Goal: Task Accomplishment & Management: Use online tool/utility

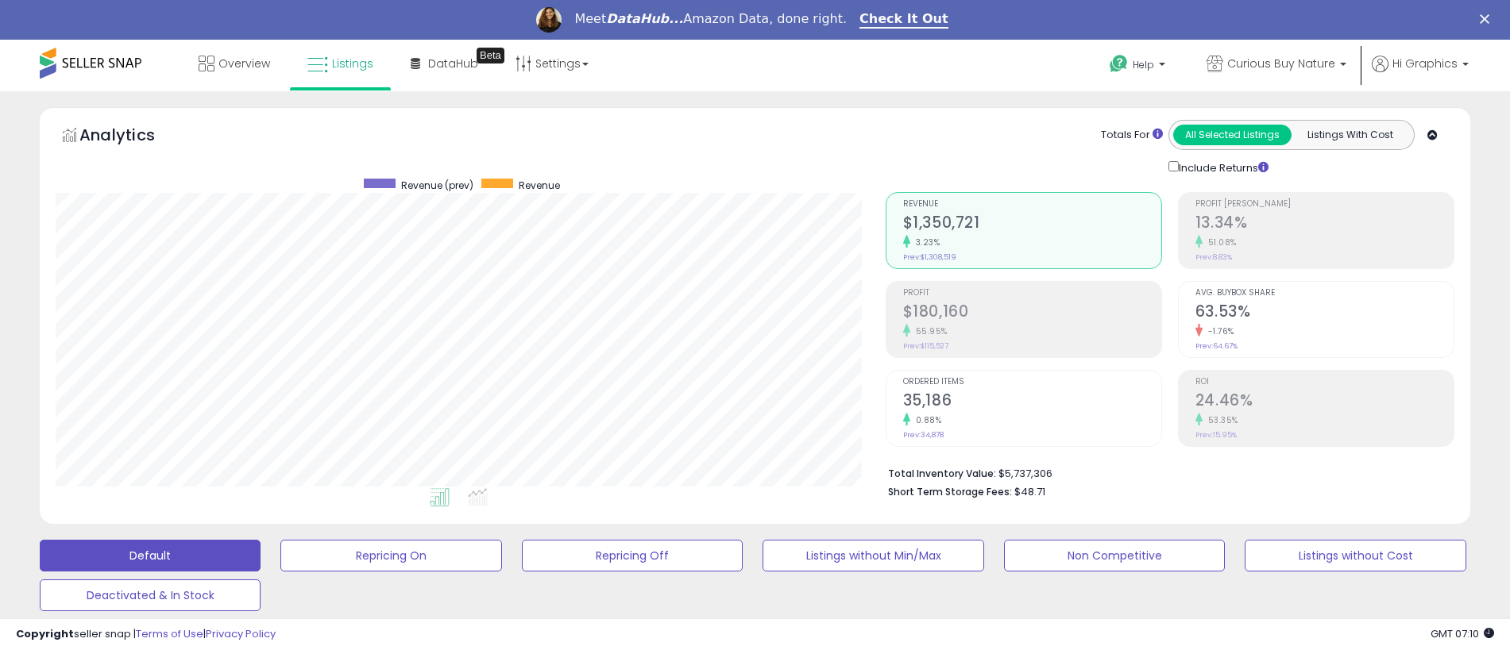
scroll to position [326, 830]
click at [1284, 64] on span "Curious Buy Nature" at bounding box center [1281, 64] width 108 height 16
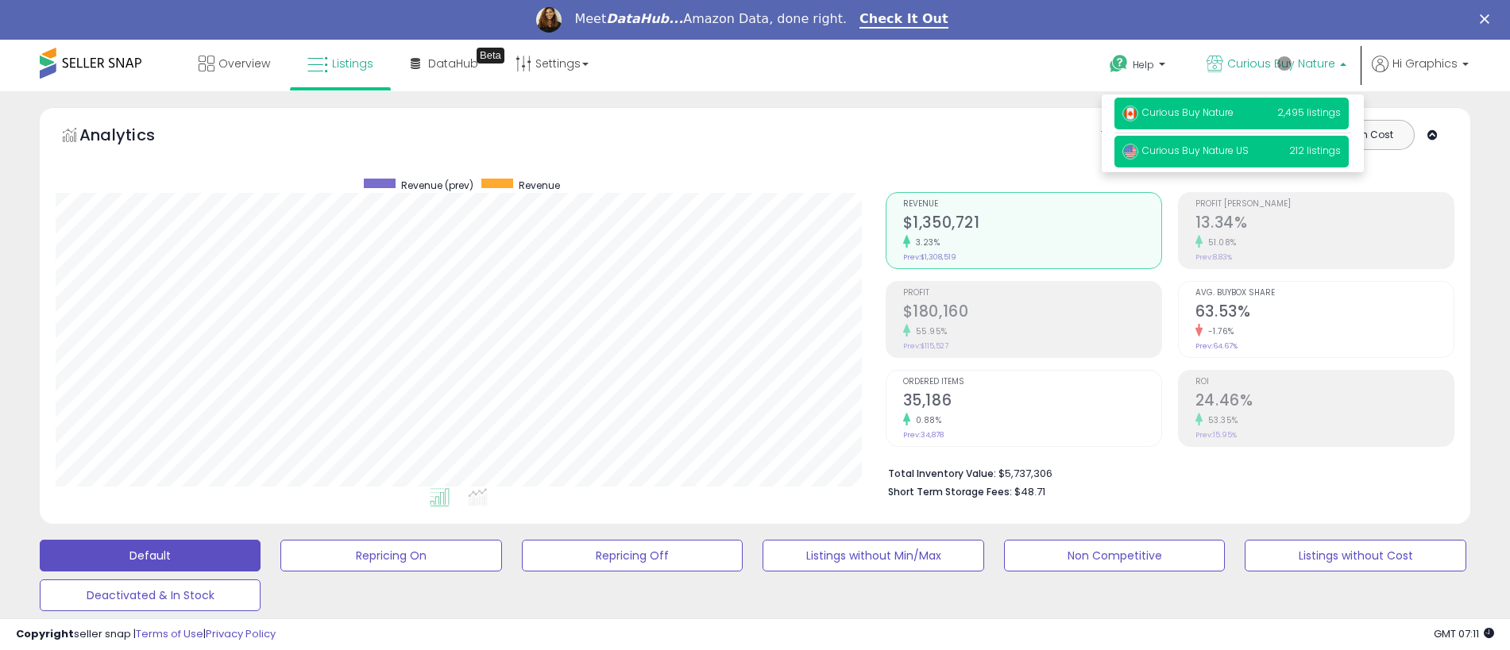
click at [1234, 153] on span "Curious Buy Nature US" at bounding box center [1185, 151] width 126 height 14
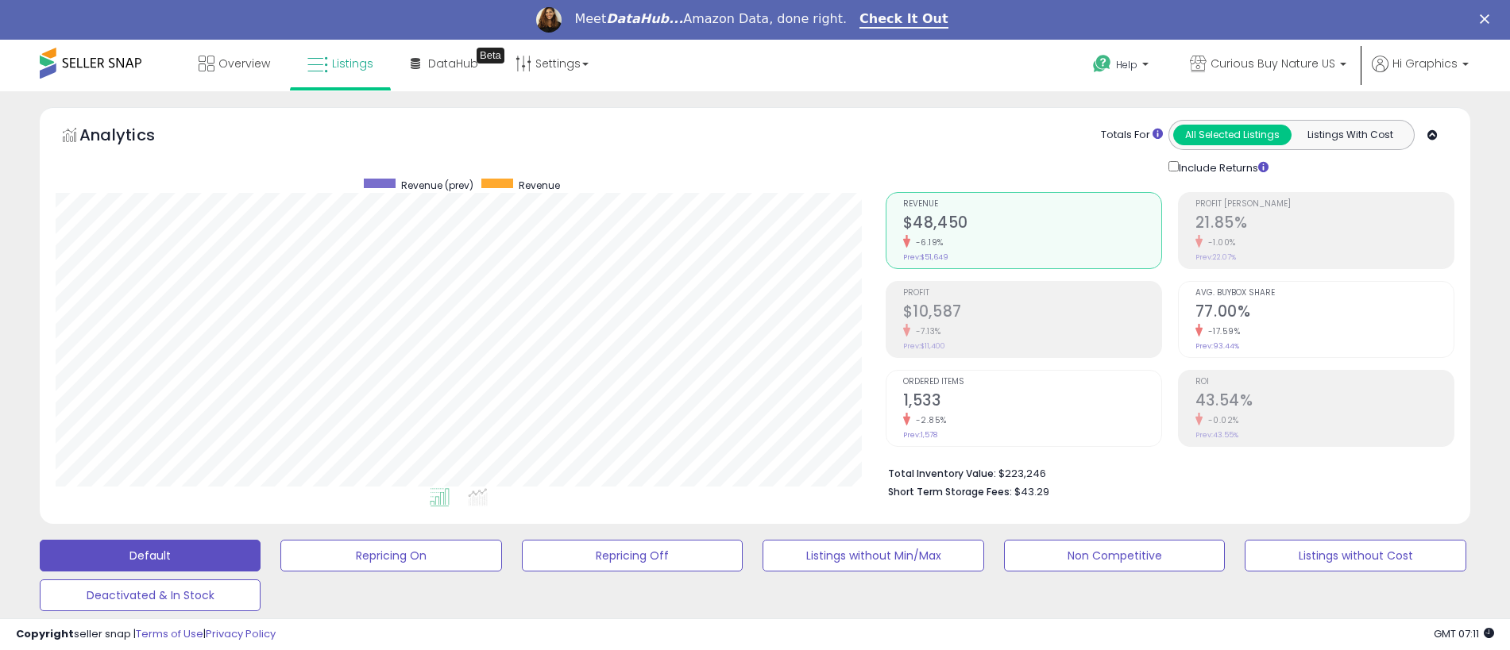
scroll to position [435, 0]
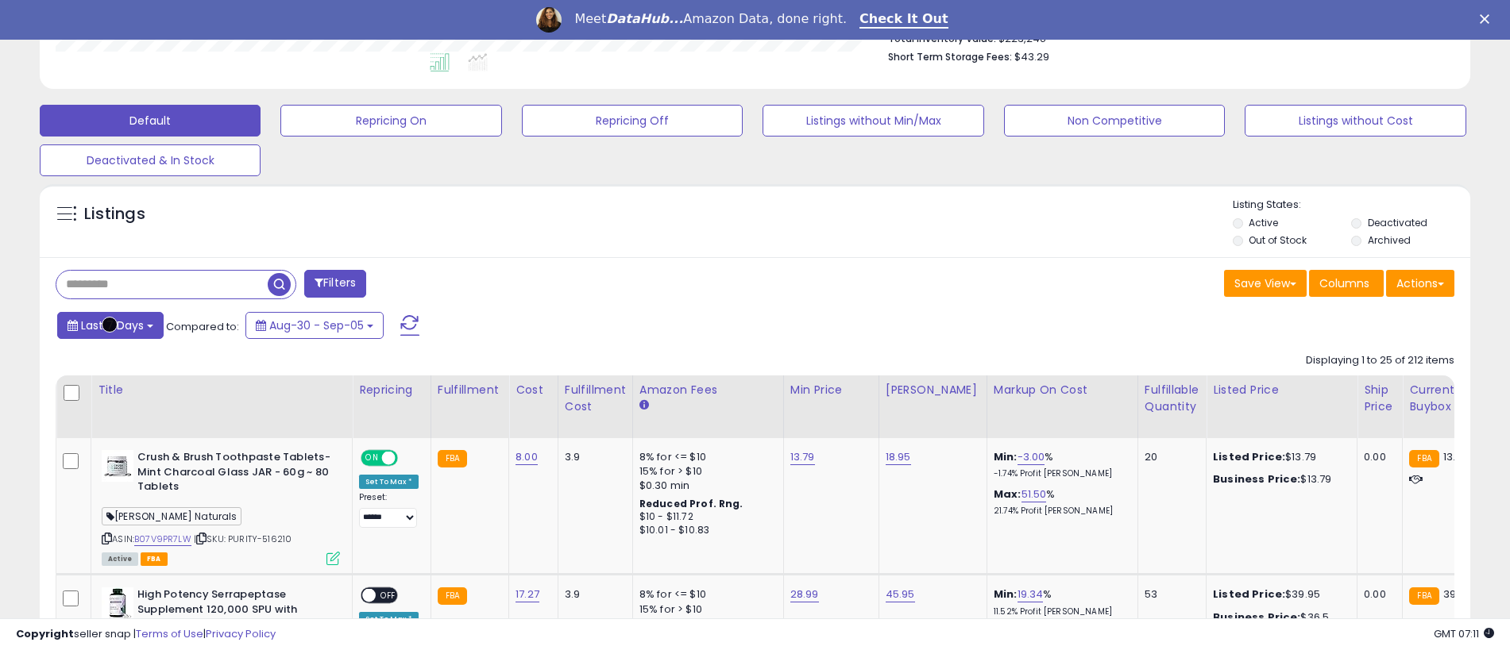
click at [110, 325] on span "Last 7 Days" at bounding box center [112, 326] width 63 height 16
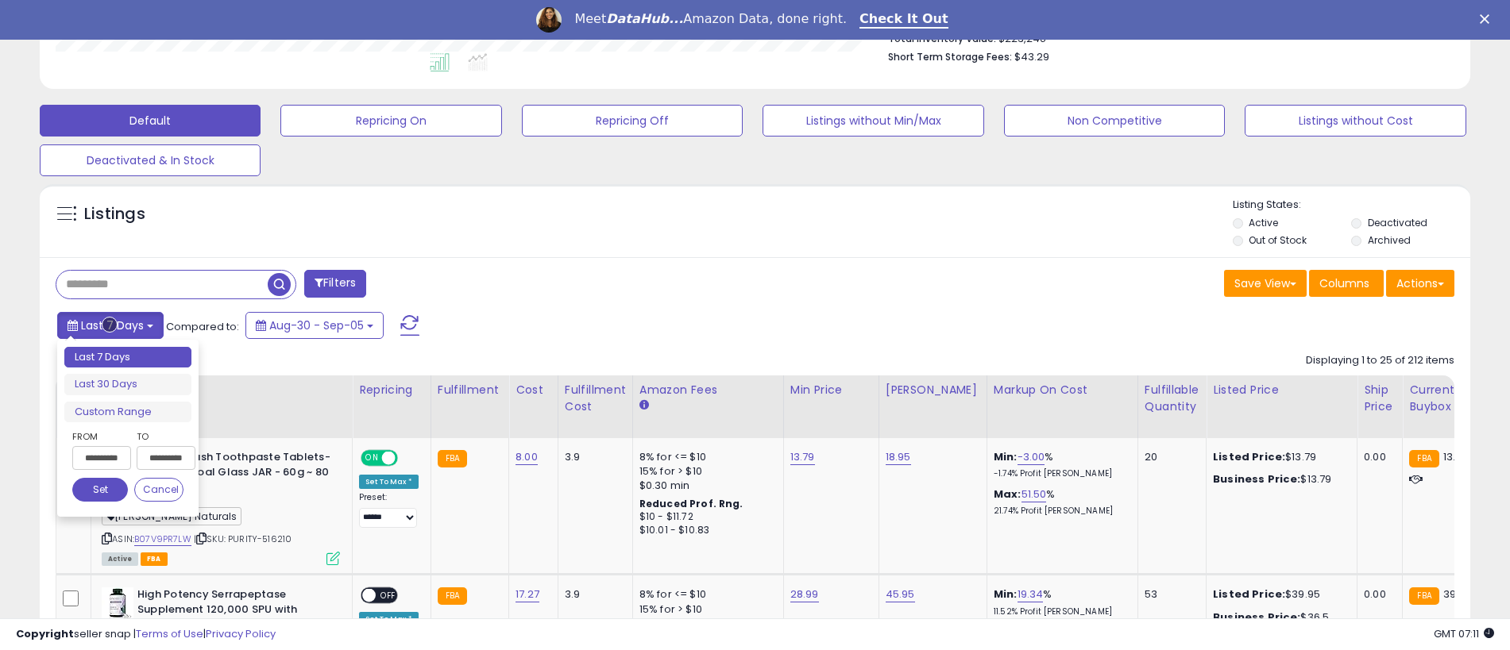
type input "**********"
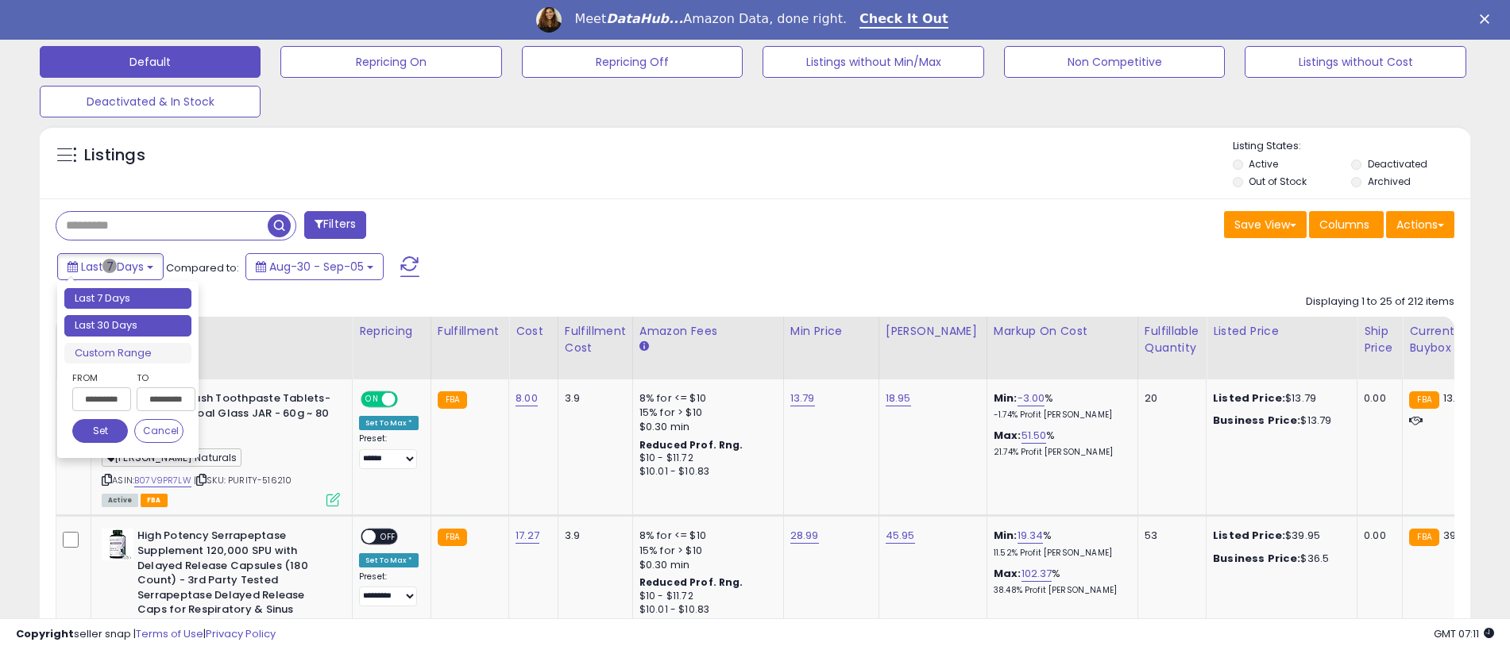
click at [128, 326] on li "Last 30 Days" at bounding box center [127, 325] width 127 height 21
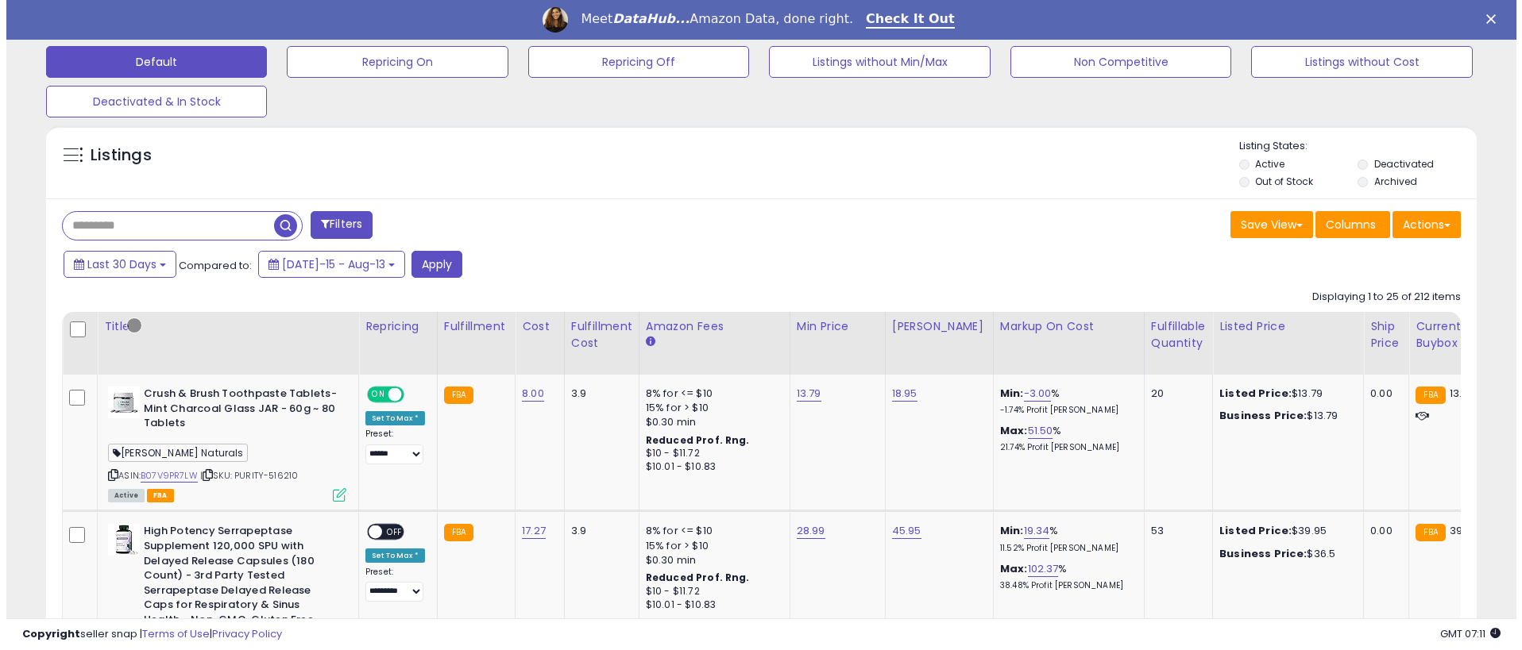
scroll to position [393, 0]
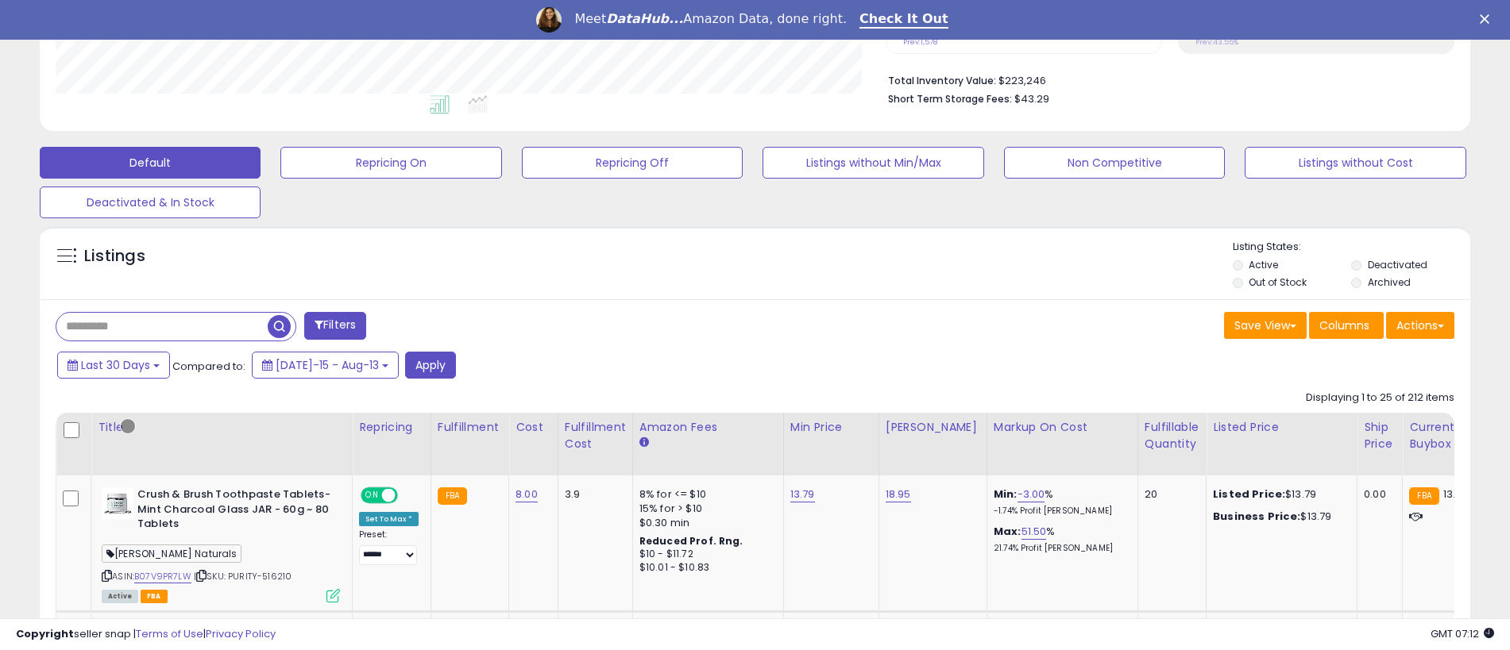
click at [337, 326] on button "Filters" at bounding box center [335, 326] width 62 height 28
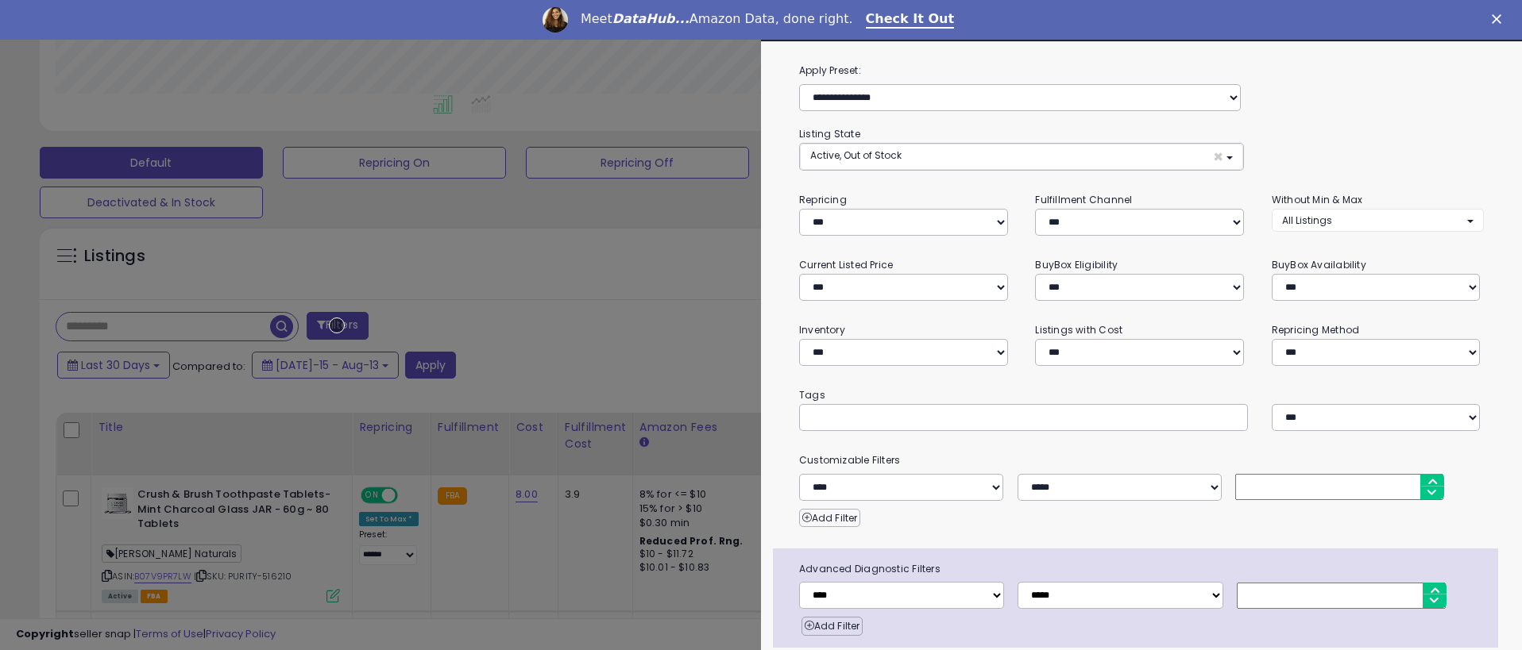
scroll to position [63, 0]
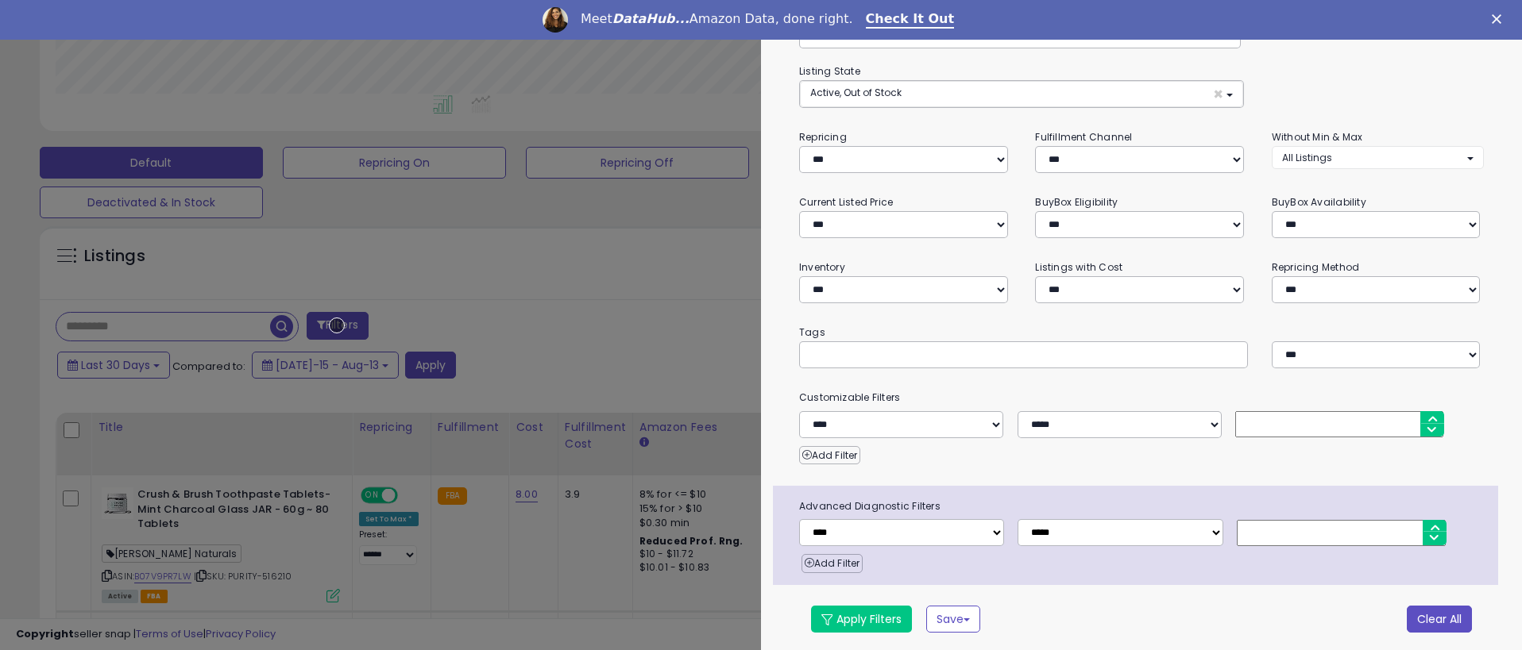
click at [1427, 616] on button "Clear All" at bounding box center [1439, 619] width 65 height 27
select select "*"
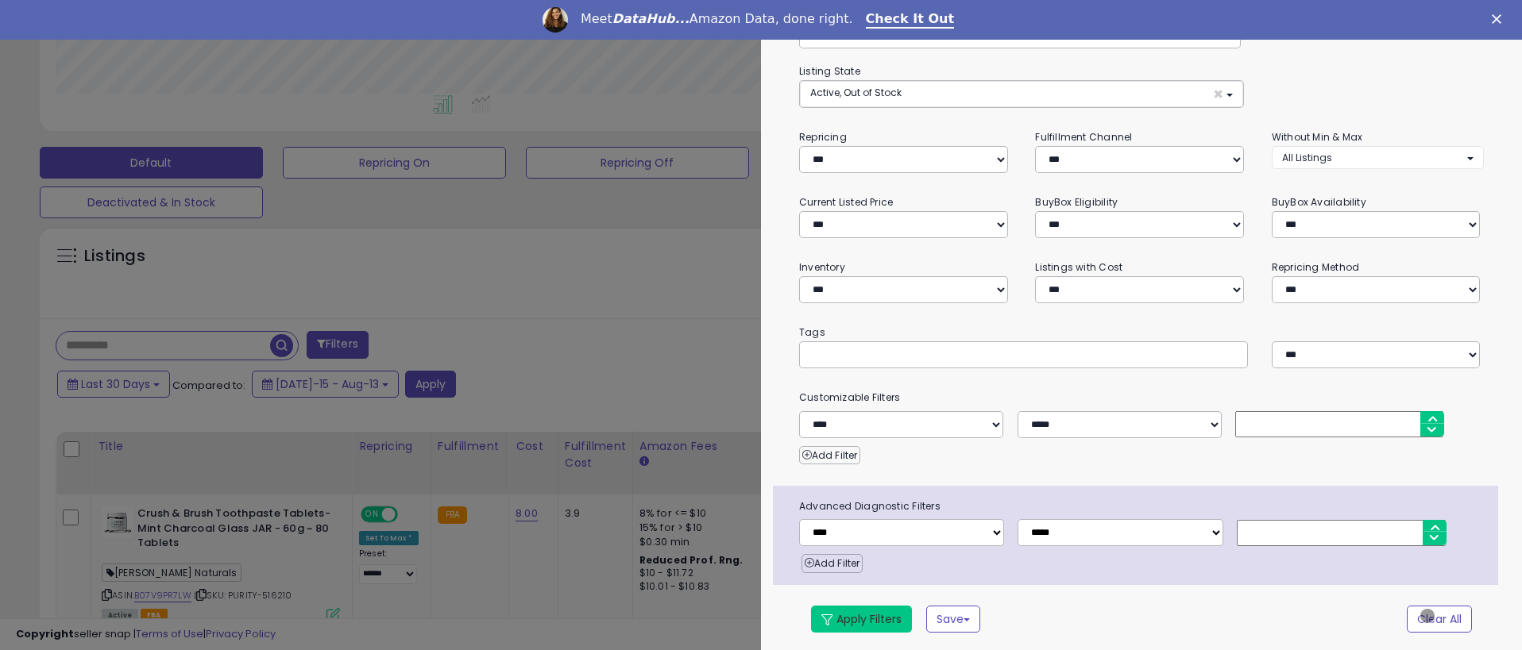
click at [861, 616] on button "Apply Filters" at bounding box center [861, 619] width 101 height 27
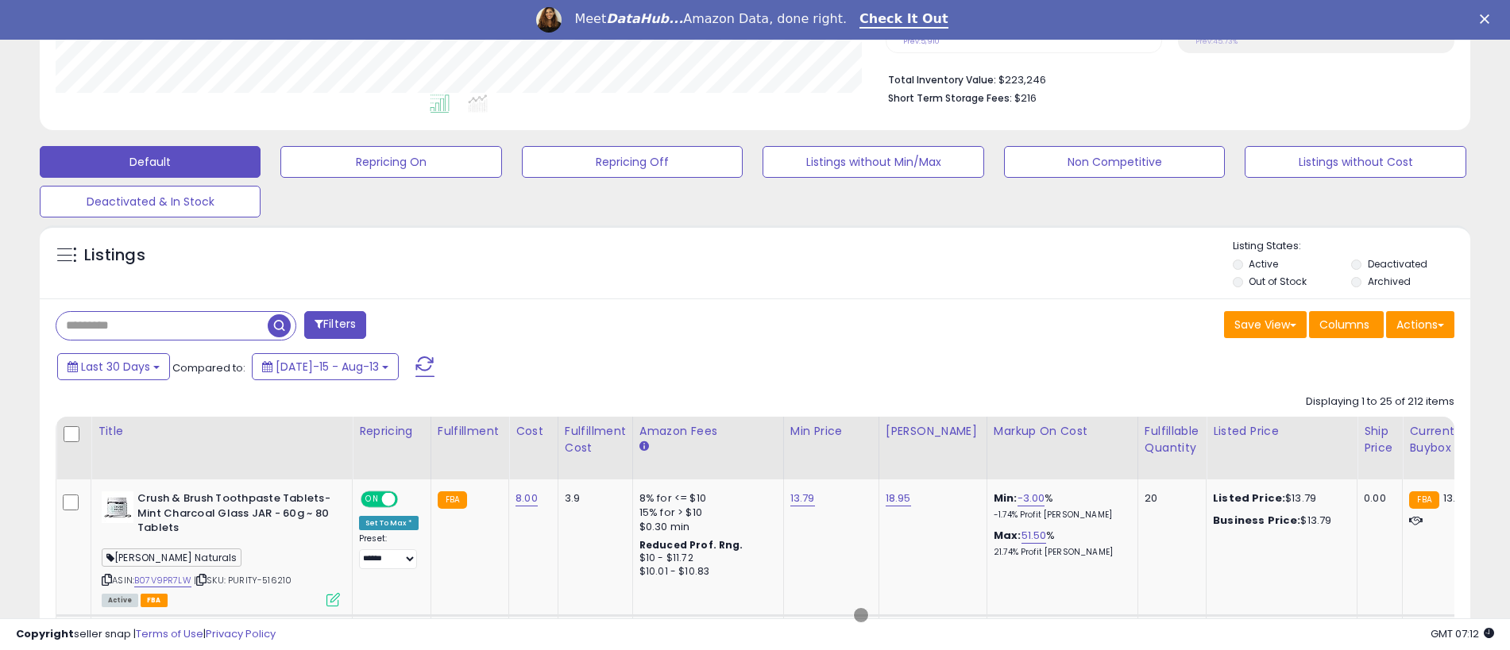
scroll to position [393, 0]
click at [1420, 325] on button "Actions" at bounding box center [1420, 325] width 68 height 27
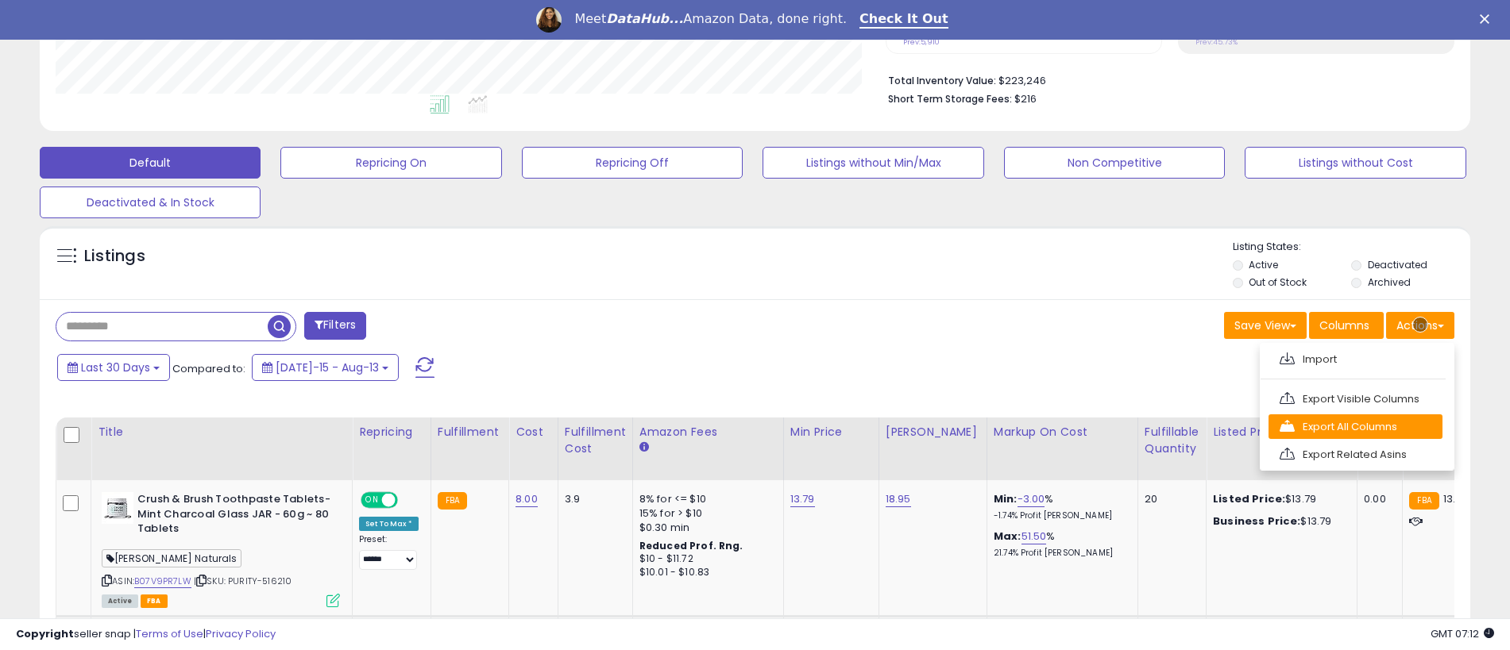
click at [1355, 426] on link "Export All Columns" at bounding box center [1355, 427] width 174 height 25
